Goal: Task Accomplishment & Management: Complete application form

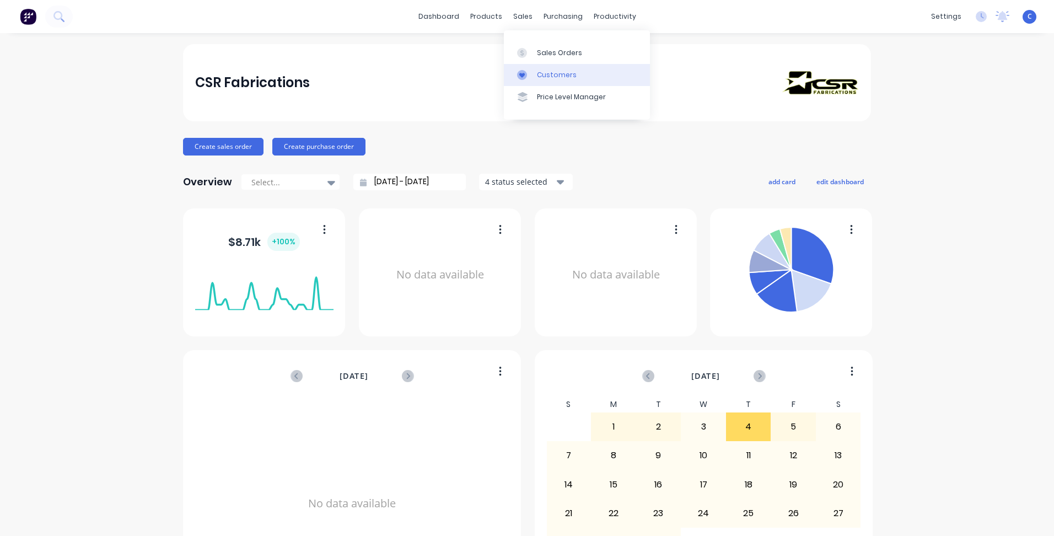
click at [553, 72] on div "Customers" at bounding box center [557, 75] width 40 height 10
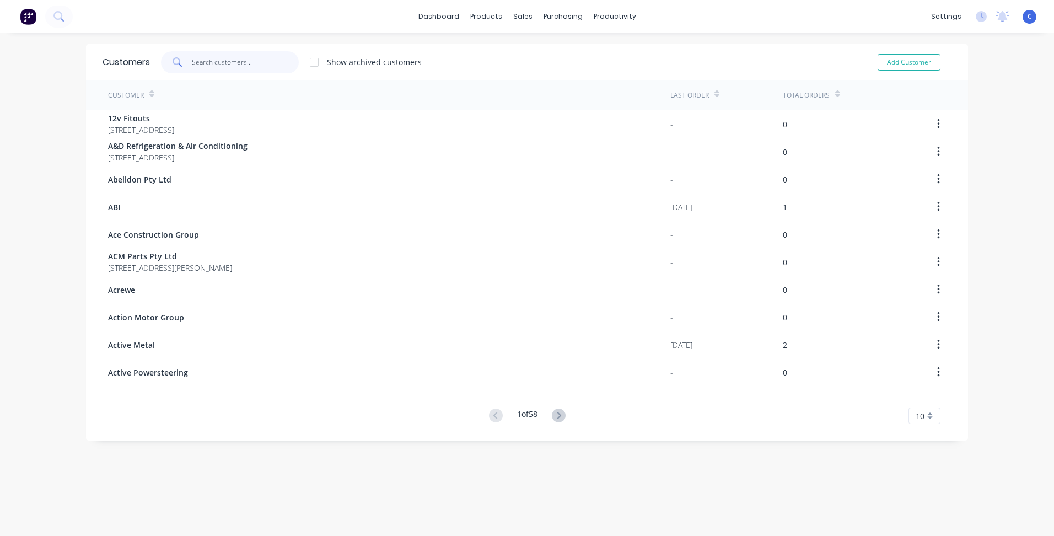
click at [210, 60] on input "text" at bounding box center [246, 62] width 108 height 22
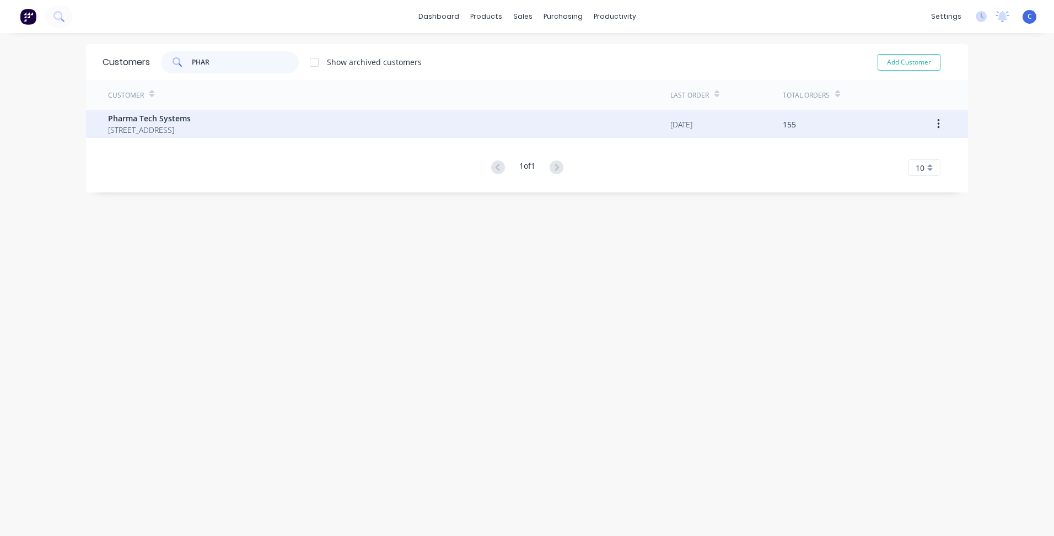
type input "PHAR"
click at [191, 119] on span "Pharma Tech Systems" at bounding box center [149, 118] width 83 height 12
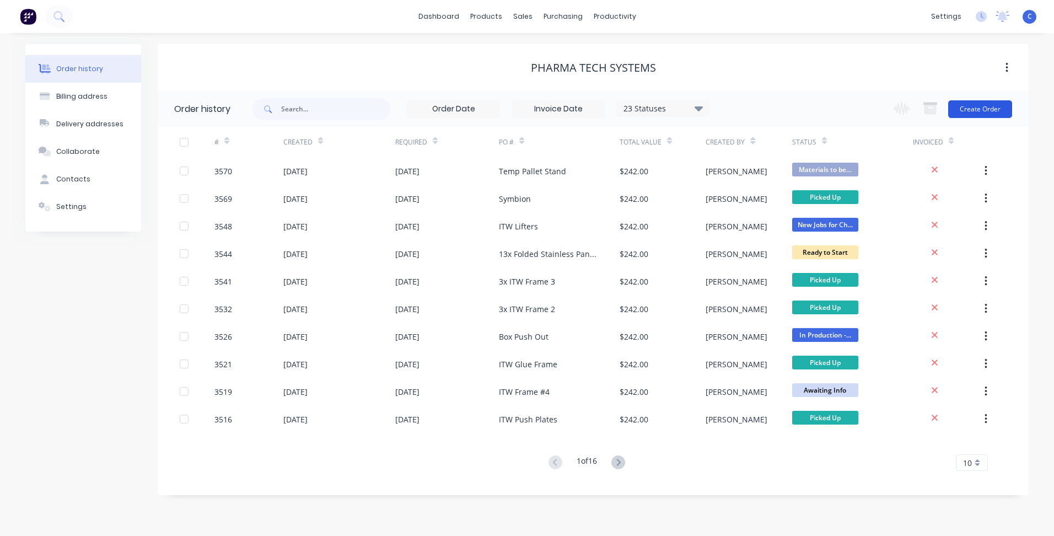
click at [986, 110] on button "Create Order" at bounding box center [980, 109] width 64 height 18
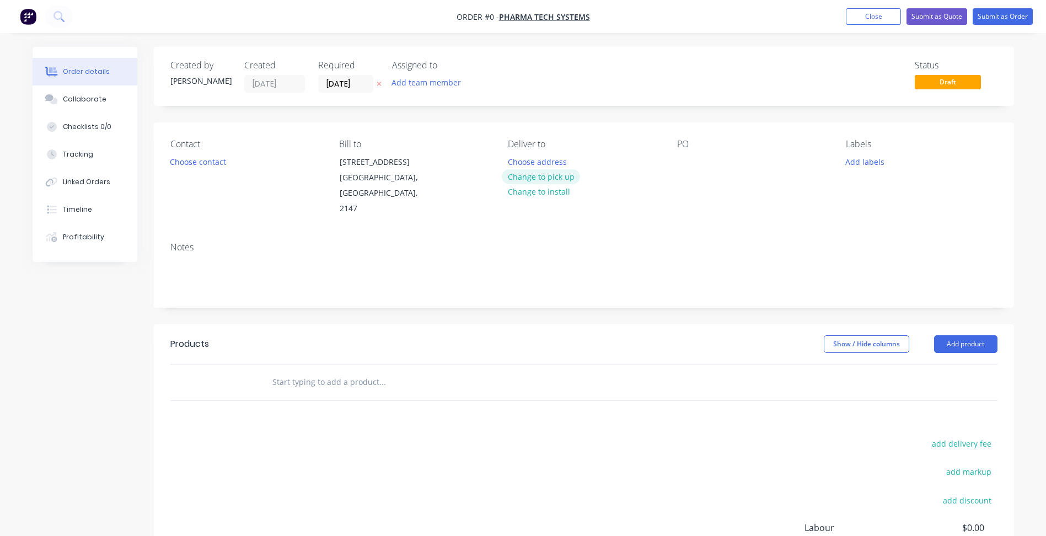
click at [556, 175] on button "Change to pick up" at bounding box center [541, 176] width 78 height 15
click at [688, 163] on div at bounding box center [686, 162] width 18 height 16
paste div
click at [885, 162] on button "Add labels" at bounding box center [865, 161] width 51 height 15
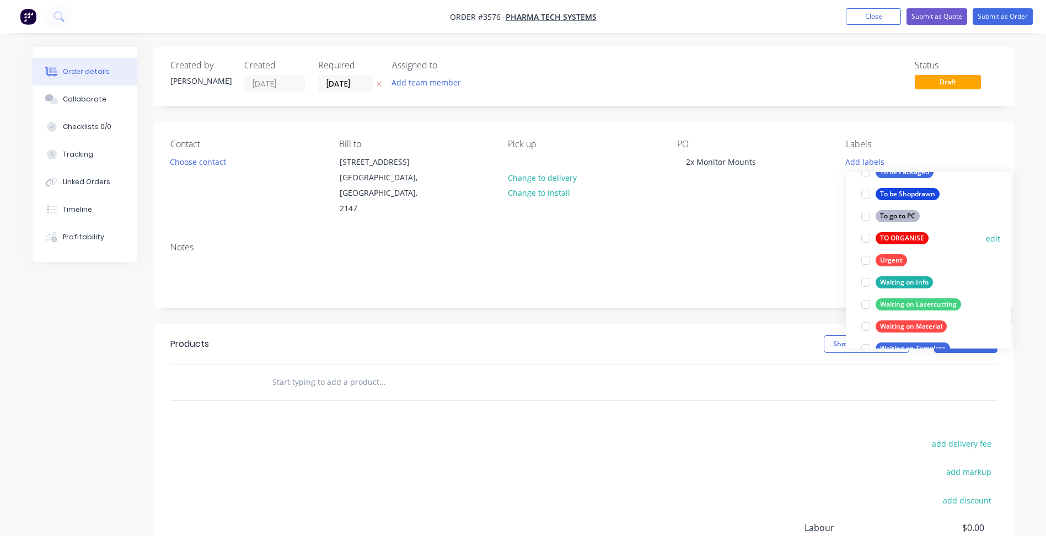
click at [910, 236] on div "TO ORGANISE" at bounding box center [902, 238] width 53 height 12
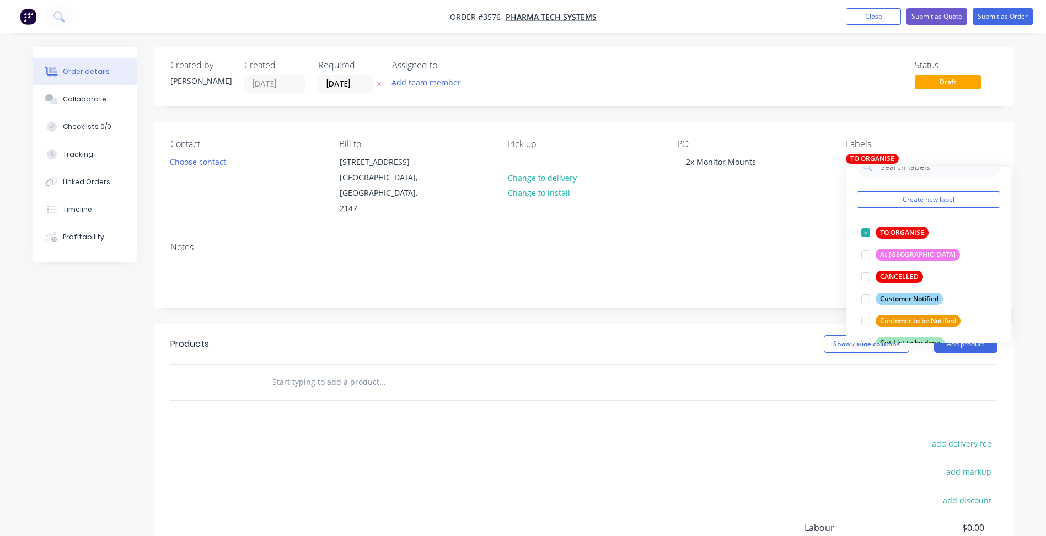
click at [762, 233] on div "Notes" at bounding box center [584, 270] width 860 height 74
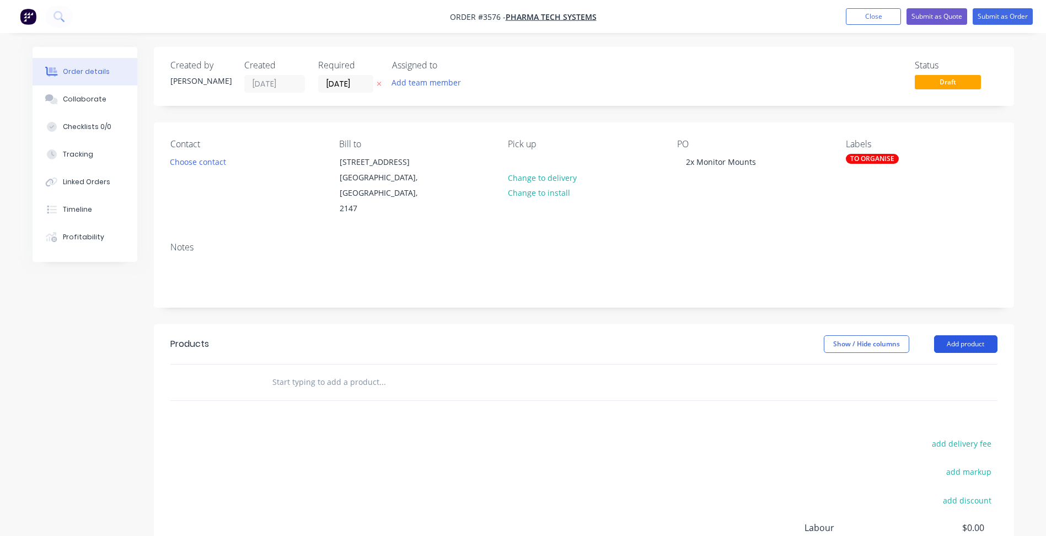
click at [945, 335] on button "Add product" at bounding box center [965, 344] width 63 height 18
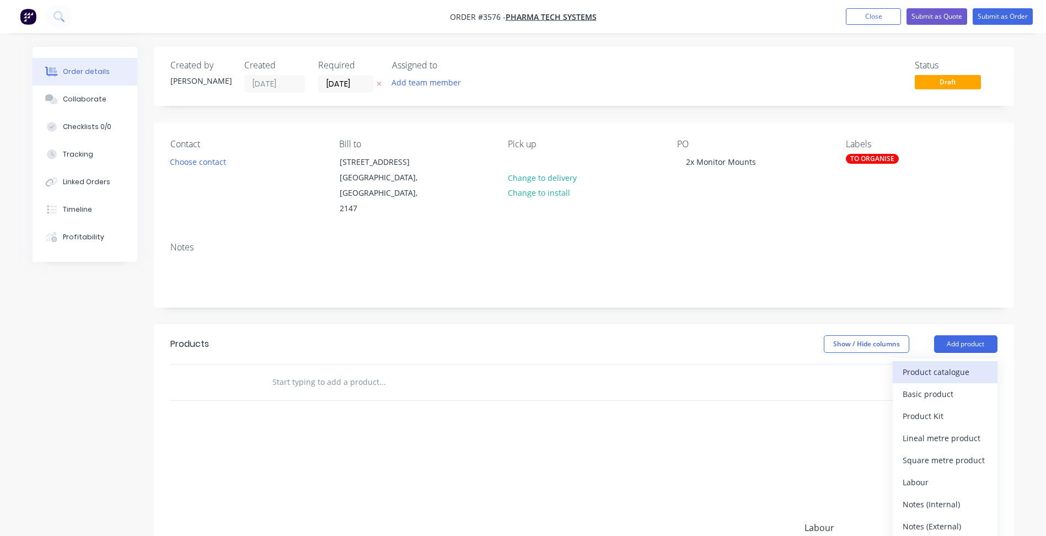
click at [952, 364] on div "Product catalogue" at bounding box center [945, 372] width 85 height 16
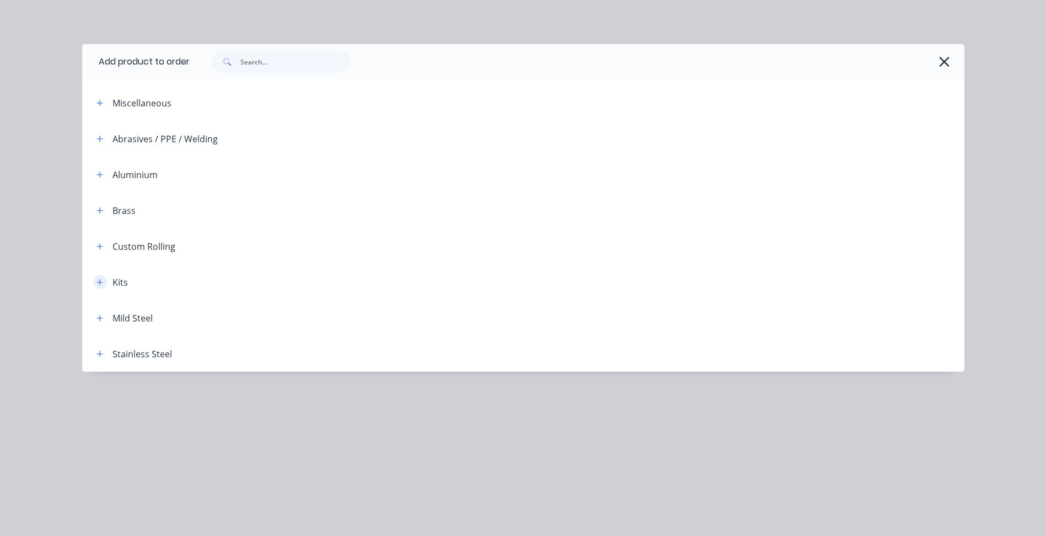
click at [103, 282] on icon "button" at bounding box center [100, 282] width 6 height 6
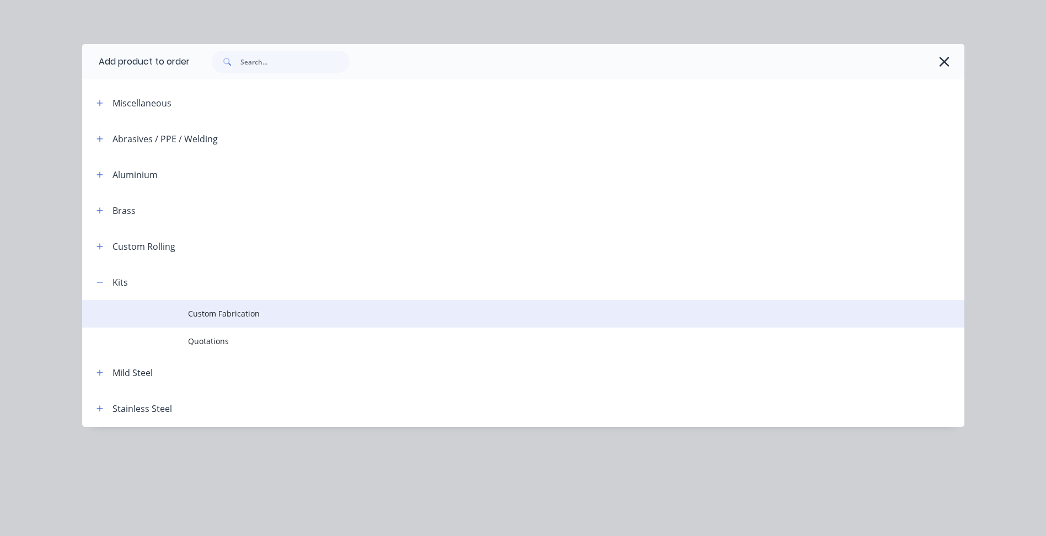
click at [239, 309] on span "Custom Fabrication" at bounding box center [498, 314] width 621 height 12
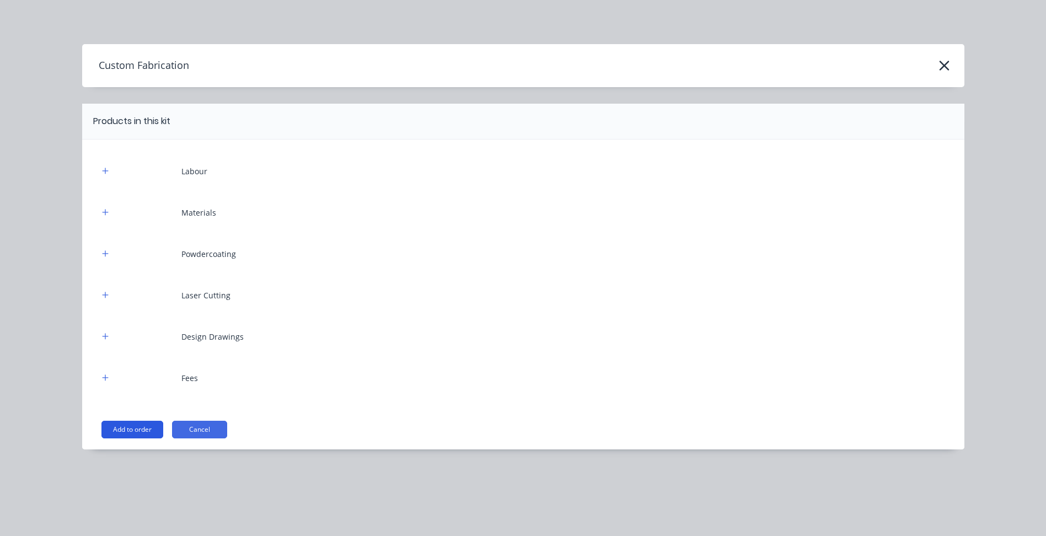
click at [139, 433] on button "Add to order" at bounding box center [132, 430] width 62 height 18
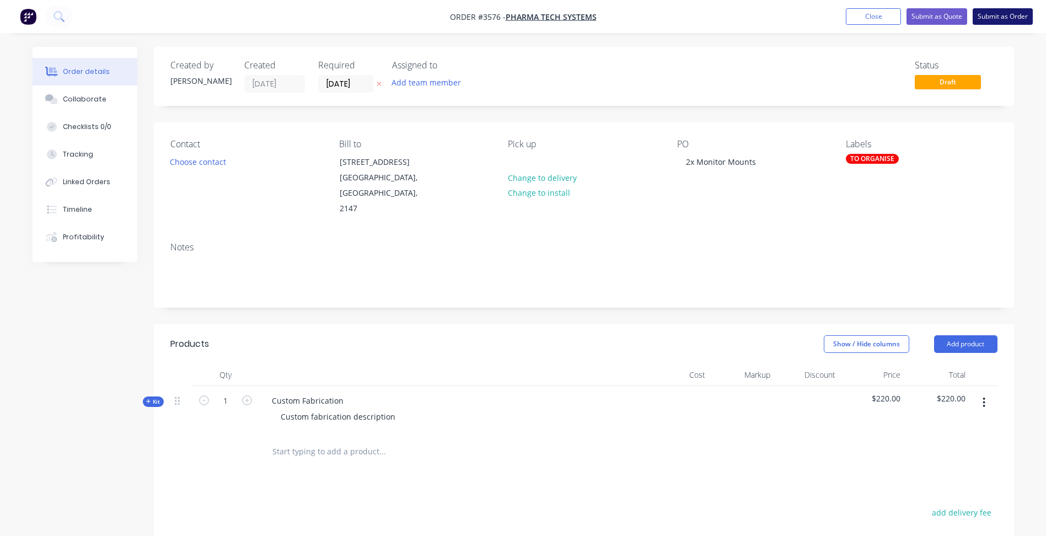
click at [1005, 14] on button "Submit as Order" at bounding box center [1003, 16] width 60 height 17
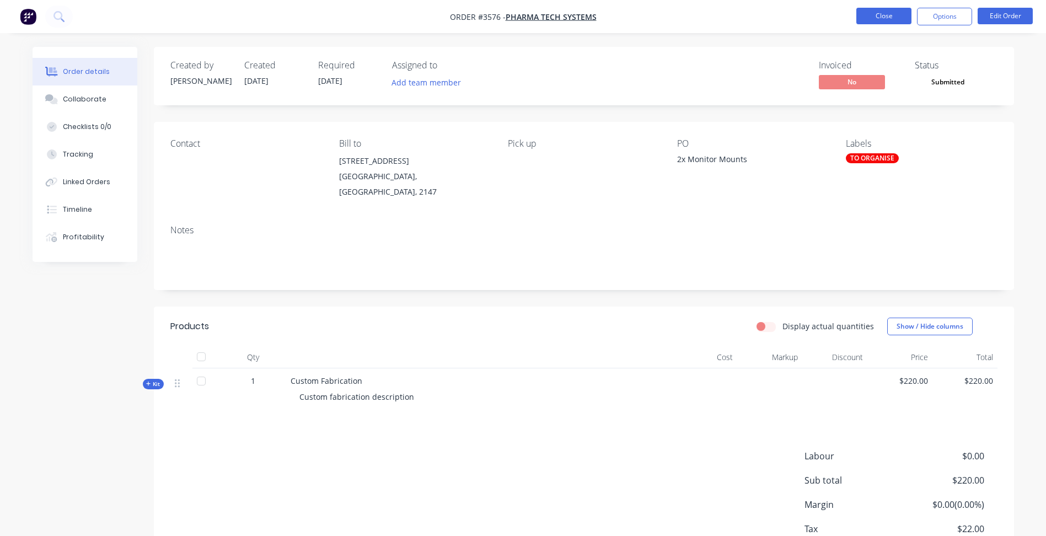
click at [885, 17] on button "Close" at bounding box center [883, 16] width 55 height 17
